Goal: Entertainment & Leisure: Consume media (video, audio)

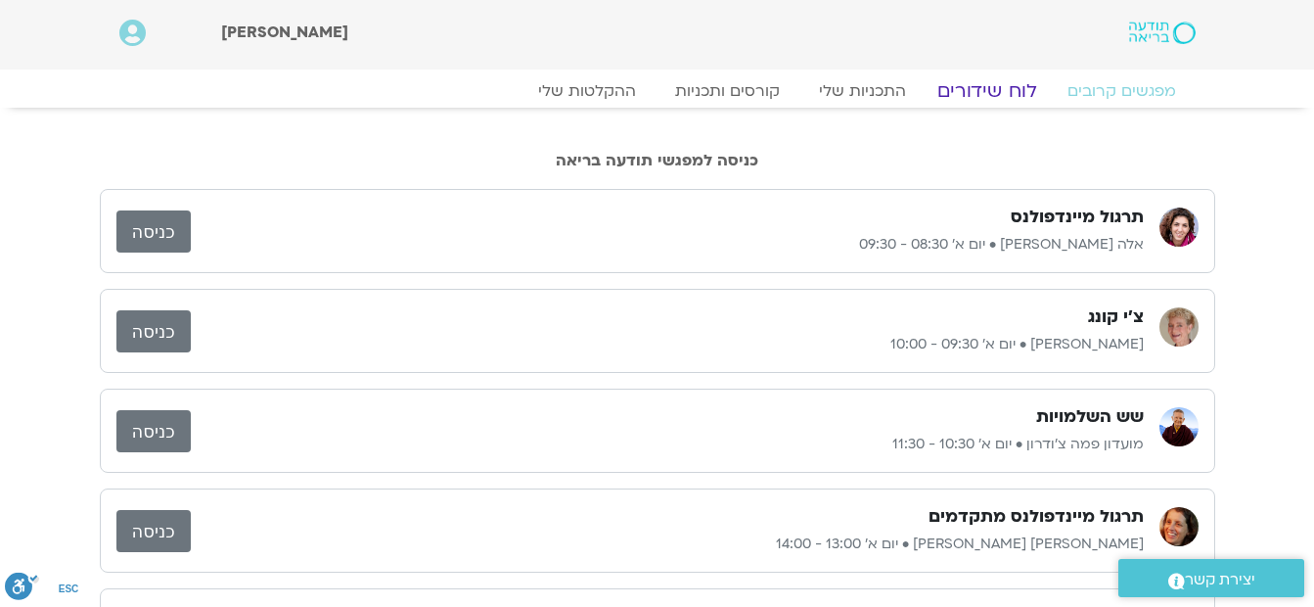
click at [975, 94] on link "לוח שידורים" at bounding box center [986, 90] width 147 height 23
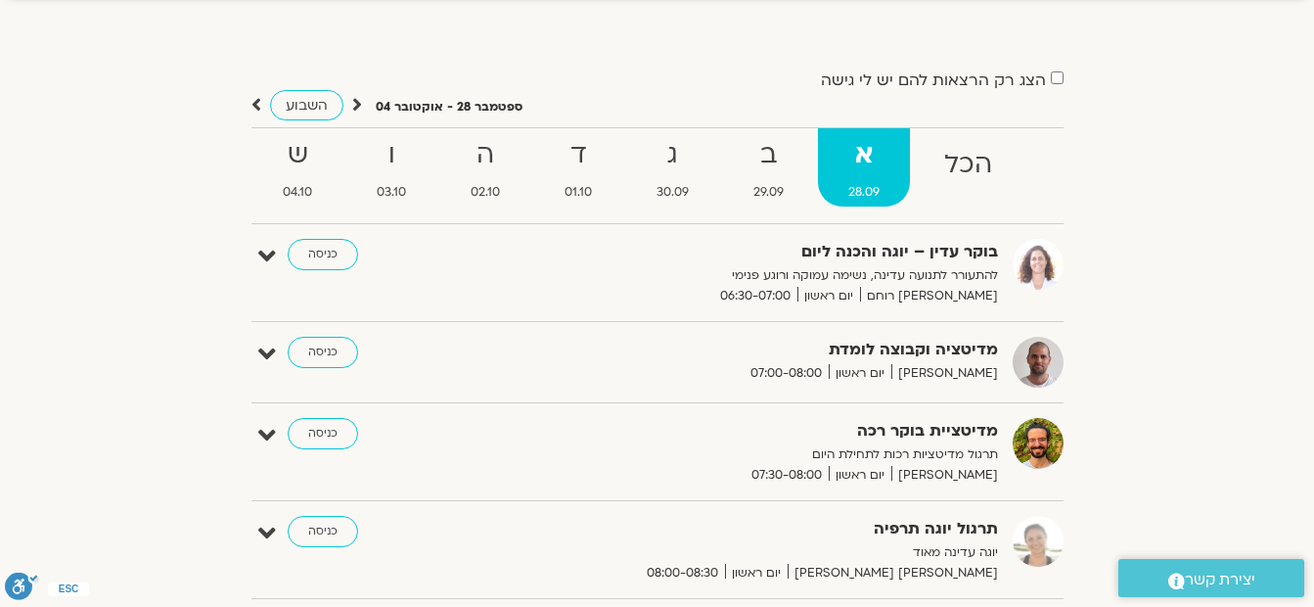
scroll to position [98, 0]
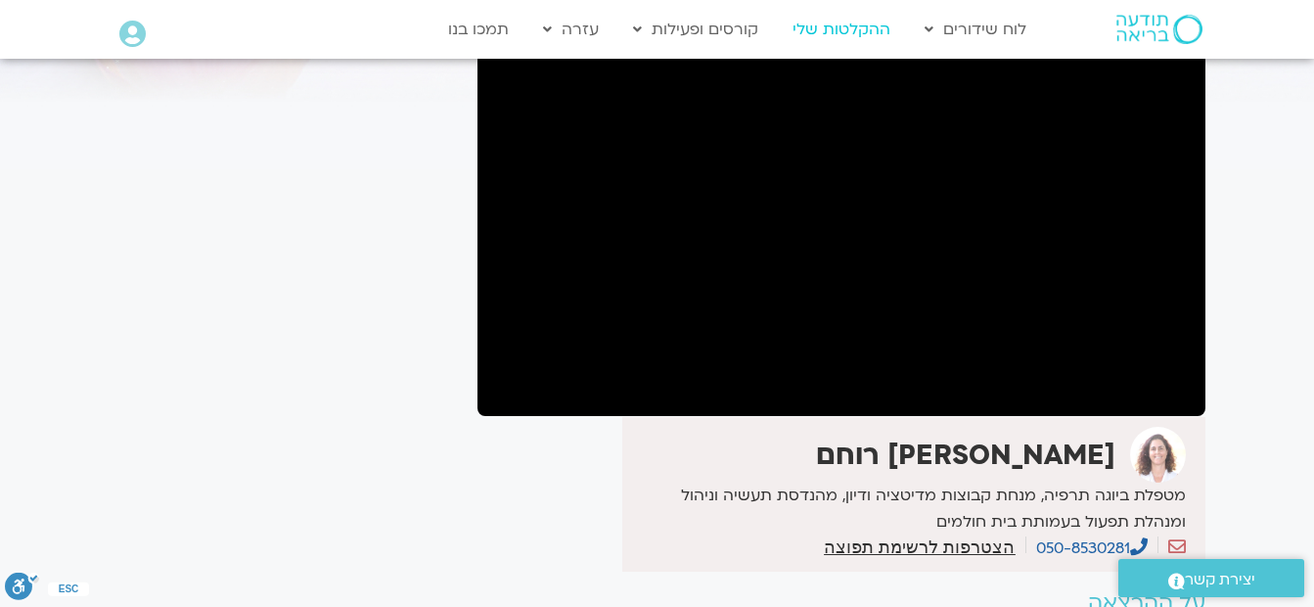
click at [810, 26] on link "ההקלטות שלי" at bounding box center [841, 29] width 117 height 37
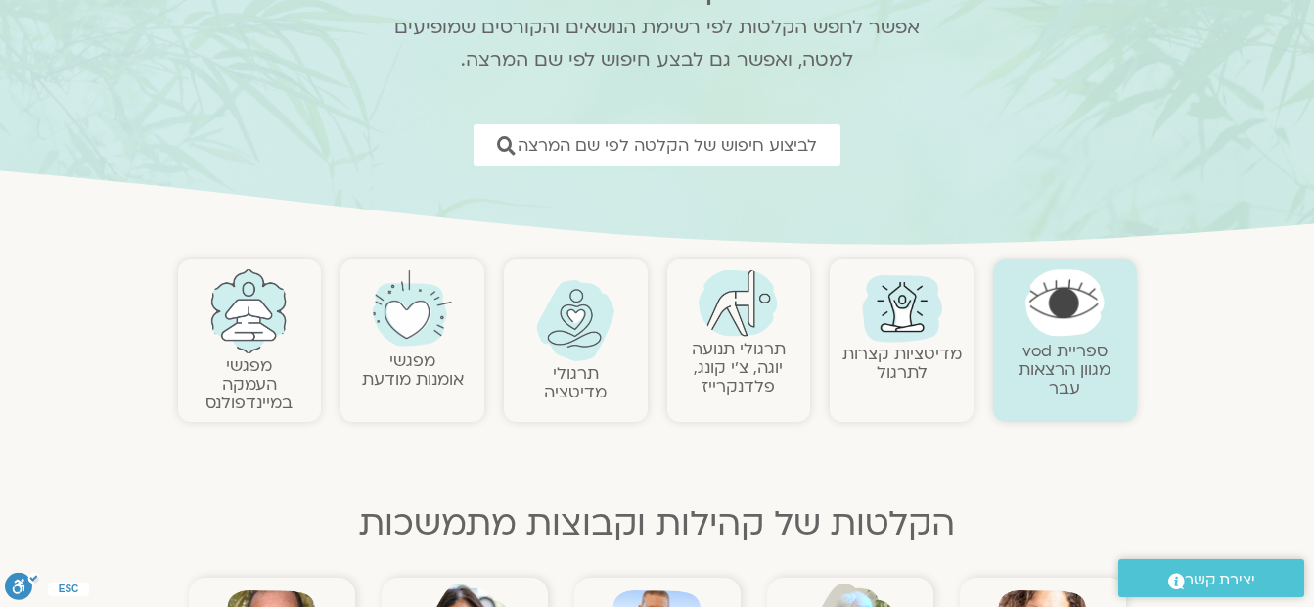
scroll to position [196, 0]
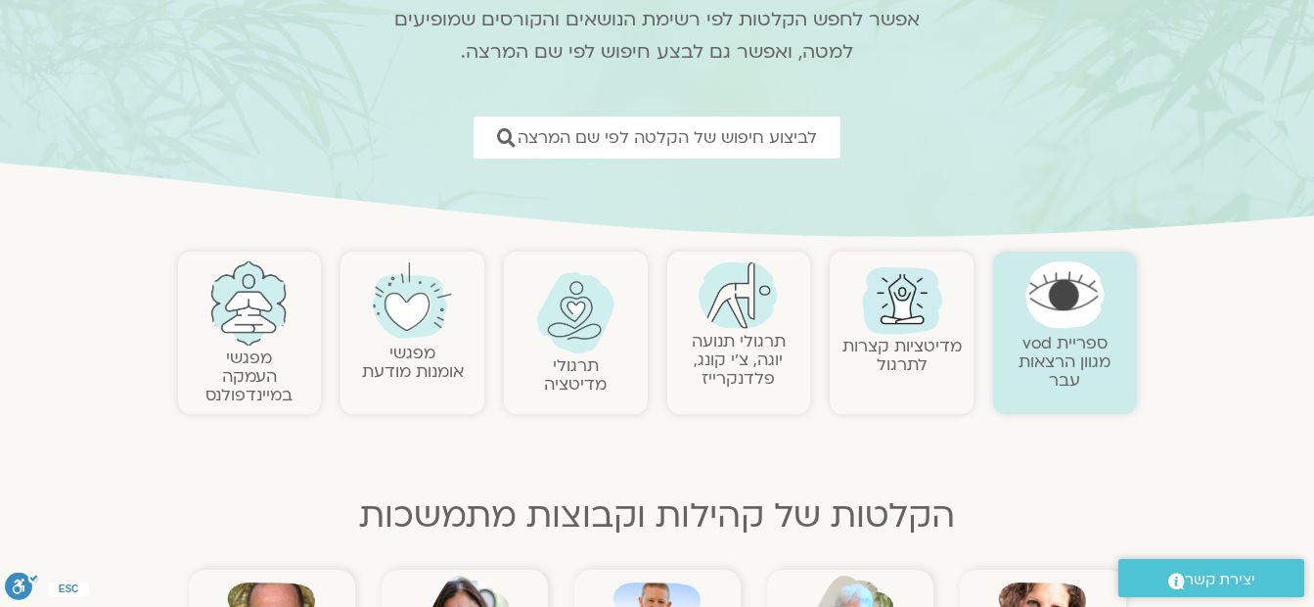
click at [738, 322] on img at bounding box center [738, 295] width 79 height 68
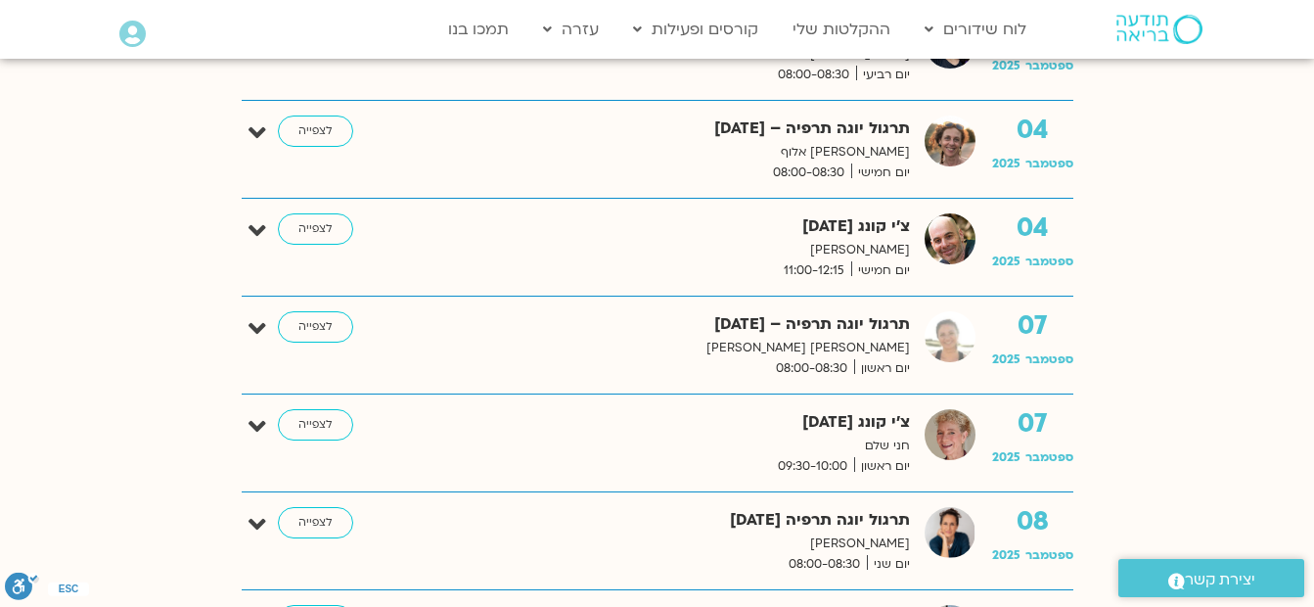
scroll to position [1076, 0]
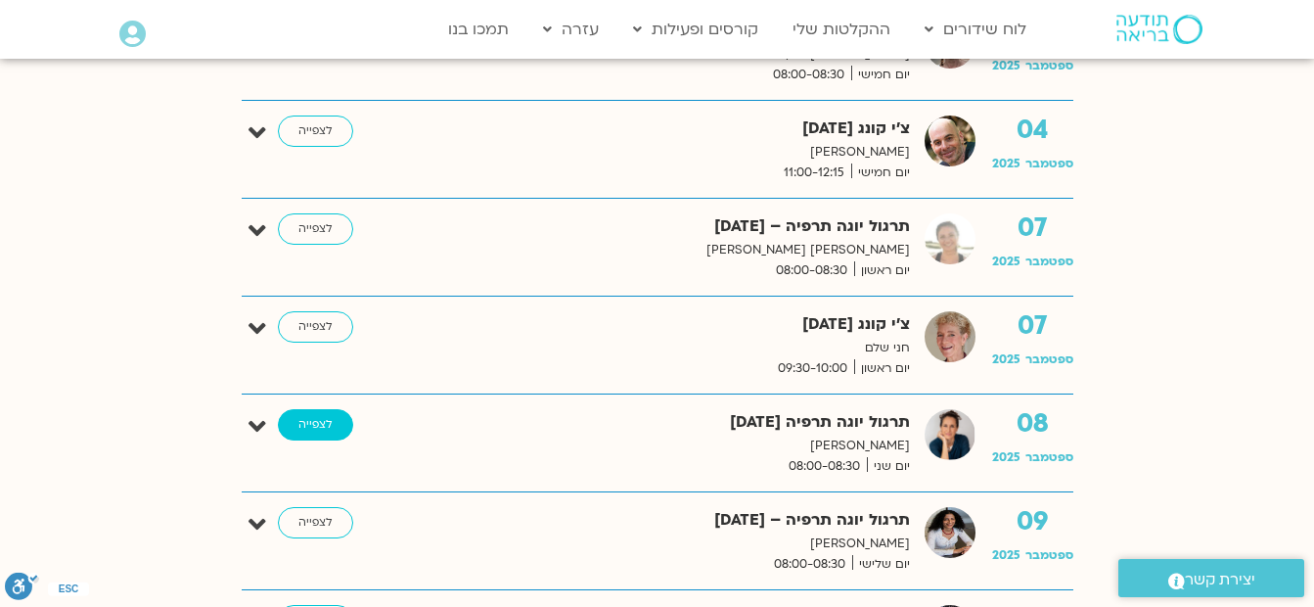
click at [330, 428] on link "לצפייה" at bounding box center [315, 424] width 75 height 31
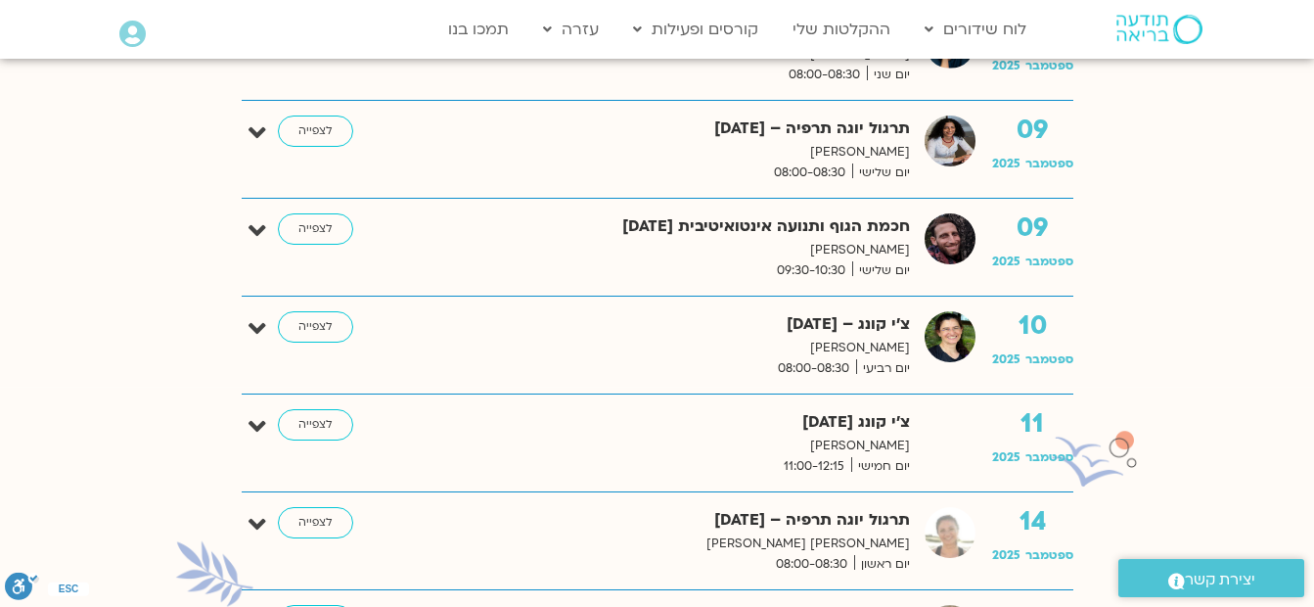
scroll to position [1566, 0]
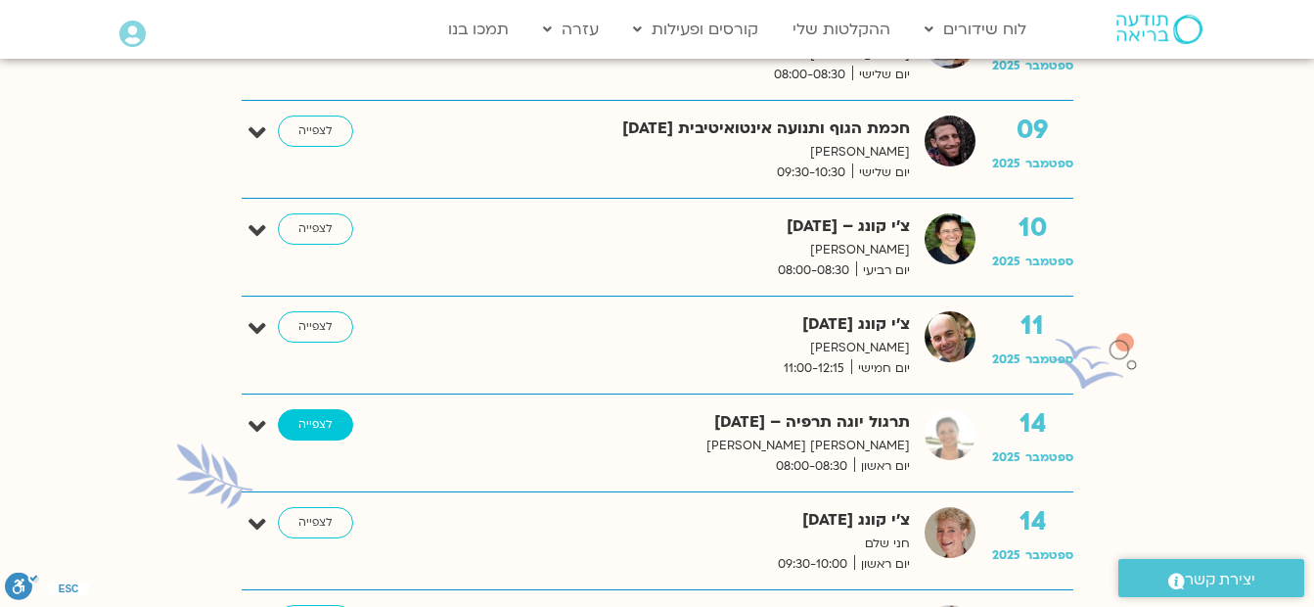
click at [335, 415] on link "לצפייה" at bounding box center [315, 424] width 75 height 31
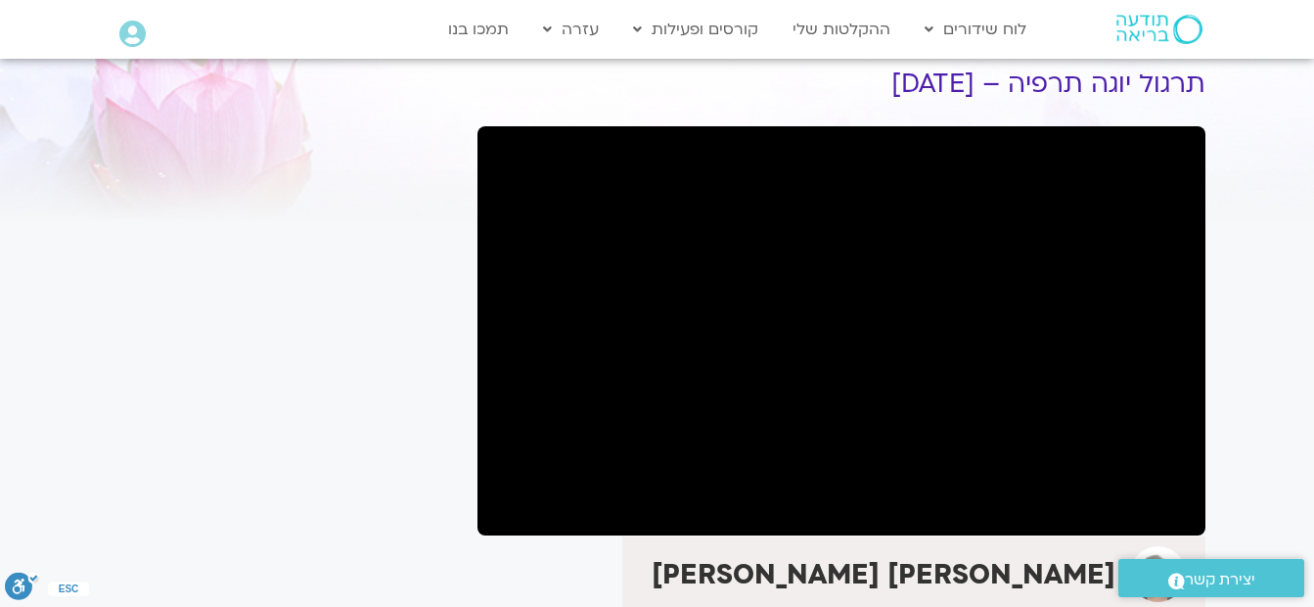
scroll to position [103, 0]
